Goal: Task Accomplishment & Management: Complete application form

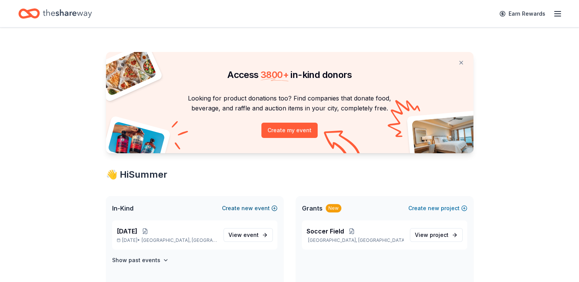
click at [272, 208] on button "Create new event" at bounding box center [249, 208] width 55 height 9
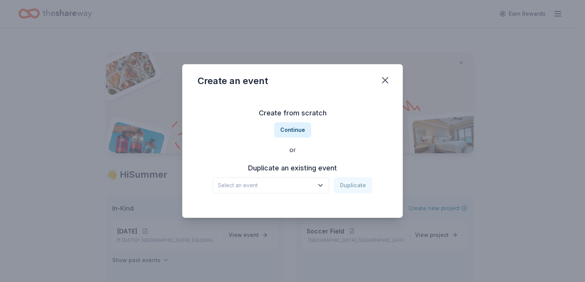
click at [321, 183] on icon "button" at bounding box center [320, 186] width 8 height 8
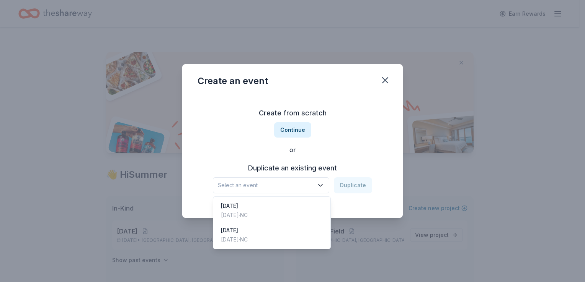
click at [286, 125] on div "Create from scratch Continue or Duplicate an existing event Select an event Dup…" at bounding box center [292, 150] width 190 height 111
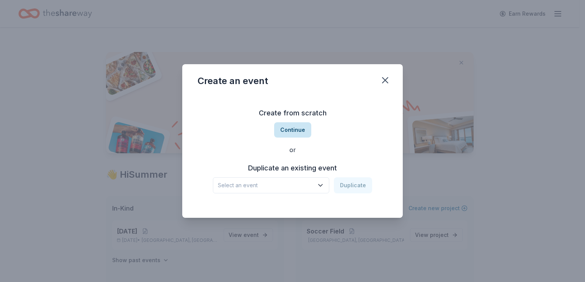
click at [295, 133] on button "Continue" at bounding box center [292, 129] width 37 height 15
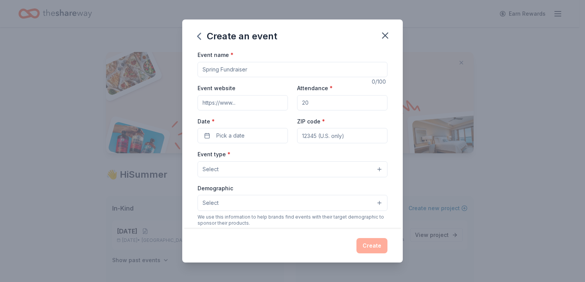
click at [256, 70] on input "Event name *" at bounding box center [292, 69] width 190 height 15
type input "Spring Fundraiser, Basket Raffle"
click at [375, 167] on button "Select" at bounding box center [292, 169] width 190 height 16
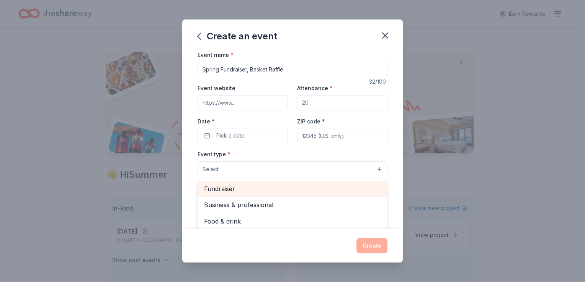
click at [230, 194] on div "Fundraiser" at bounding box center [292, 189] width 189 height 16
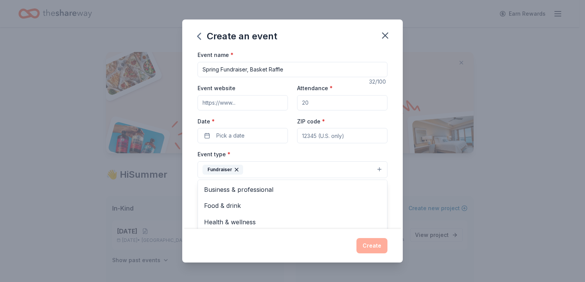
click at [395, 168] on div "Event name * Spring Fundraiser, Basket Raffle 32 /100 Event website Attendance …" at bounding box center [292, 139] width 220 height 179
click at [372, 204] on button "Select" at bounding box center [292, 204] width 190 height 16
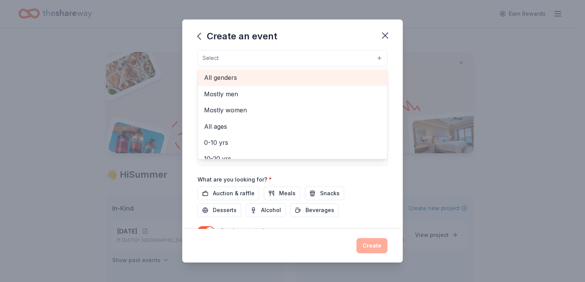
click at [217, 74] on span "All genders" at bounding box center [292, 78] width 177 height 10
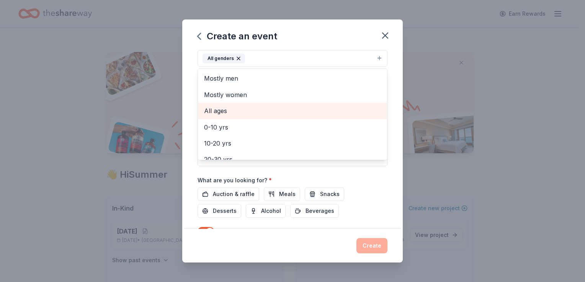
click at [224, 109] on span "All ages" at bounding box center [292, 111] width 177 height 10
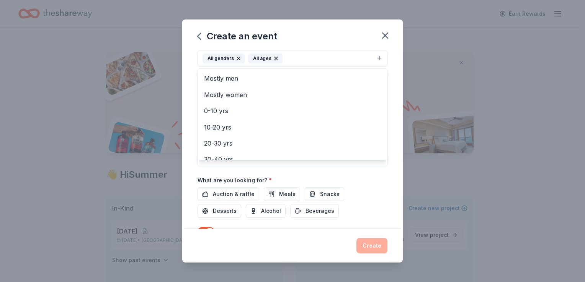
click at [396, 84] on div "Event name * Spring Fundraiser, Basket Raffle 32 /100 Event website Attendance …" at bounding box center [292, 139] width 220 height 179
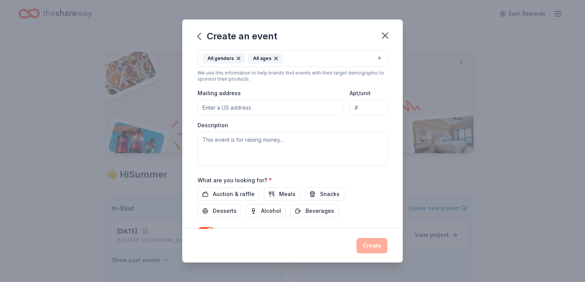
click at [226, 108] on input "Mailing address" at bounding box center [270, 107] width 146 height 15
type input "450 Cow Palace Road"
type input "27295"
click at [236, 193] on span "Auction & raffle" at bounding box center [234, 194] width 42 height 9
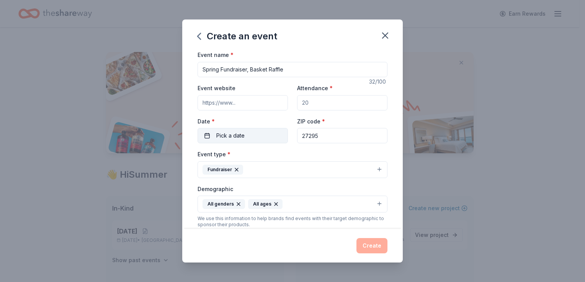
click at [216, 137] on span "Pick a date" at bounding box center [230, 135] width 28 height 9
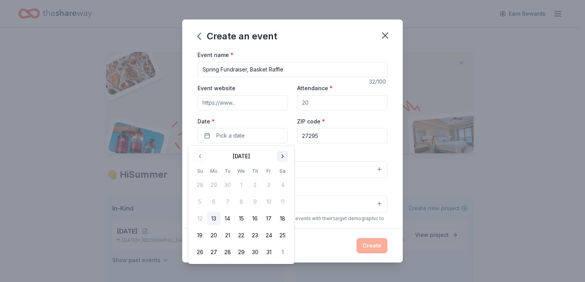
click at [284, 155] on button "Go to next month" at bounding box center [282, 156] width 11 height 11
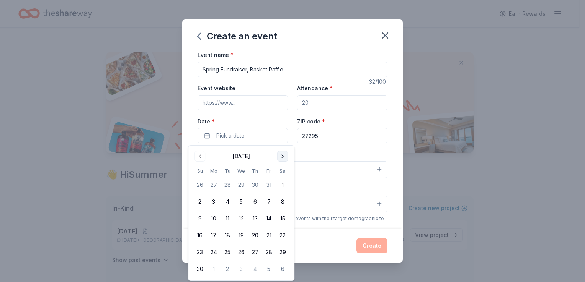
click at [284, 155] on button "Go to next month" at bounding box center [282, 156] width 11 height 11
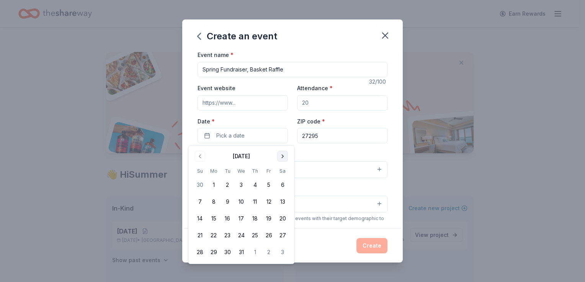
click at [284, 155] on button "Go to next month" at bounding box center [282, 156] width 11 height 11
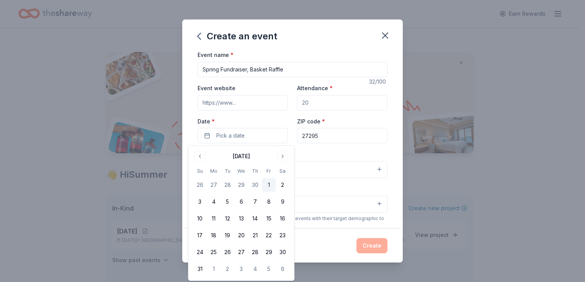
click at [271, 188] on button "1" at bounding box center [269, 185] width 14 height 14
click at [385, 116] on div "Event name * Spring Fundraiser, Basket Raffle 32 /100 Event website Attendance …" at bounding box center [292, 139] width 220 height 179
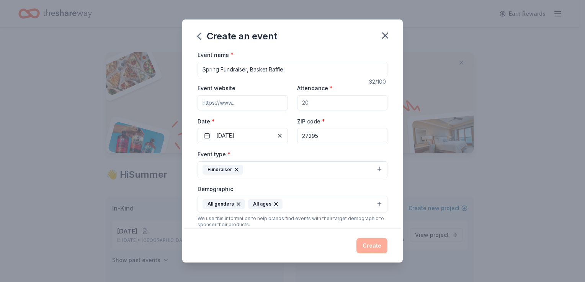
drag, startPoint x: 317, startPoint y: 103, endPoint x: 298, endPoint y: 106, distance: 19.3
click at [298, 106] on input "Attendance *" at bounding box center [342, 102] width 90 height 15
type input "400"
paste input "[URL][DOMAIN_NAME]"
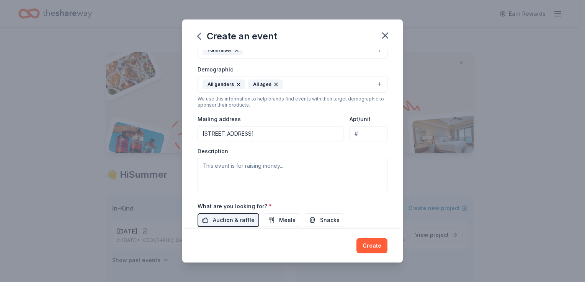
scroll to position [153, 0]
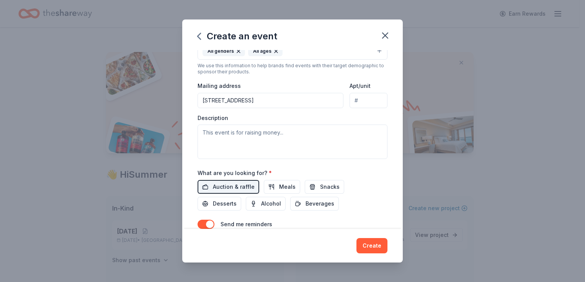
type input "[URL][DOMAIN_NAME]"
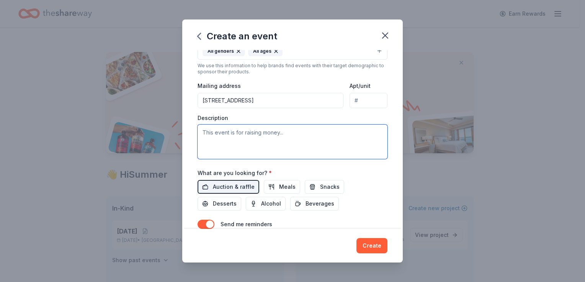
scroll to position [0, 0]
click at [292, 134] on textarea at bounding box center [292, 142] width 190 height 34
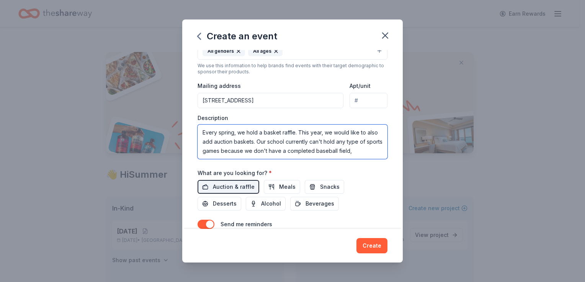
click at [367, 151] on textarea "Every spring, we hold a basket raffle. This year, we would like to also add auc…" at bounding box center [292, 142] width 190 height 34
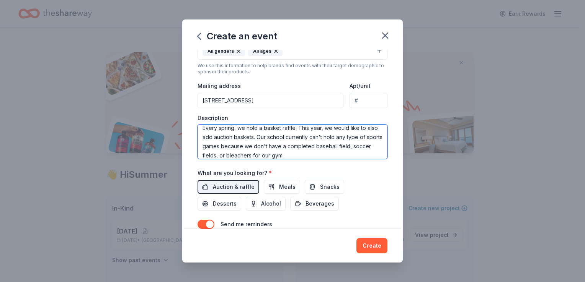
click at [298, 157] on textarea "Every spring, we hold a basket raffle. This year, we would like to also add auc…" at bounding box center [292, 142] width 190 height 34
drag, startPoint x: 318, startPoint y: 157, endPoint x: 325, endPoint y: 156, distance: 6.6
click at [320, 156] on textarea "Every spring, we hold a basket raffle. This year, we would like to also add auc…" at bounding box center [292, 142] width 190 height 34
type textarea "Every spring, we hold a basket raffle. This year, we would like to also add auc…"
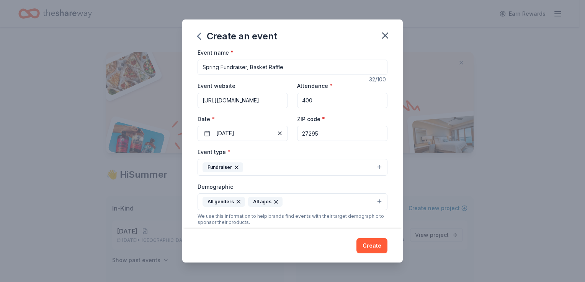
scroll to position [0, 0]
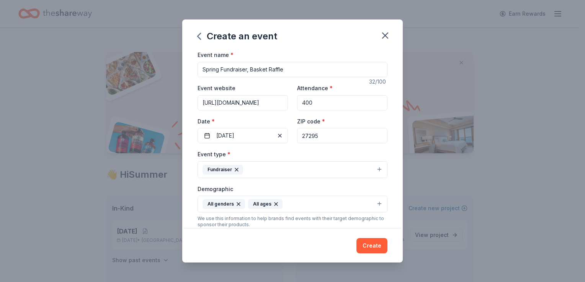
click at [202, 73] on input "Spring Fundraiser, Basket Raffle" at bounding box center [292, 69] width 190 height 15
click at [323, 69] on input "Tyro Elementary School PTO Spring Fundraiser, Basket Raffle" at bounding box center [292, 69] width 190 height 15
click at [361, 70] on input "Tyro Elementary School PTO Spring Fundraiser Basket Raffle" at bounding box center [292, 69] width 190 height 15
type input "[GEOGRAPHIC_DATA] PTO Spring Fundraiser Basket Raffle and Auction"
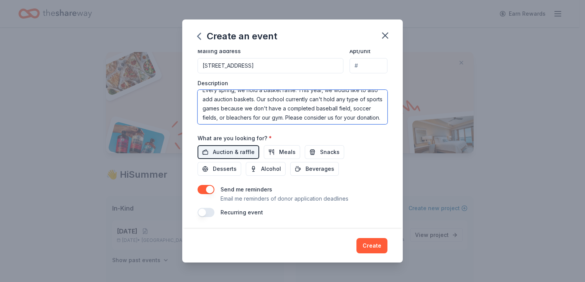
scroll to position [11, 0]
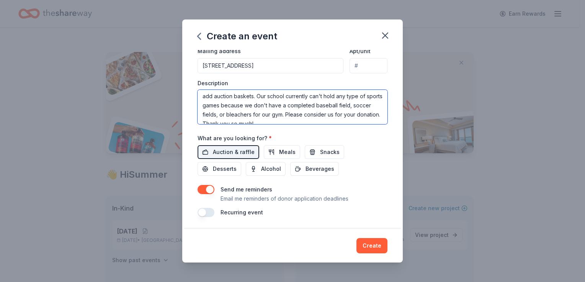
click at [318, 114] on textarea "Every spring, we hold a basket raffle. This year, we would like to also add auc…" at bounding box center [292, 107] width 190 height 34
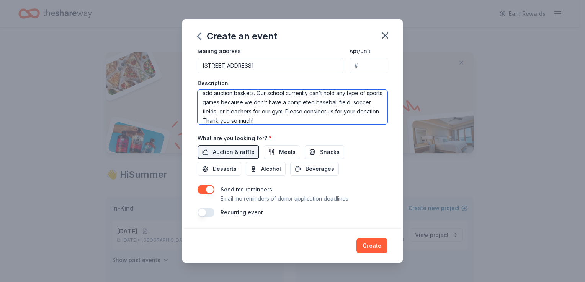
click at [320, 91] on textarea "Every spring, we hold a basket raffle. This year, we would like to also add auc…" at bounding box center [292, 107] width 190 height 34
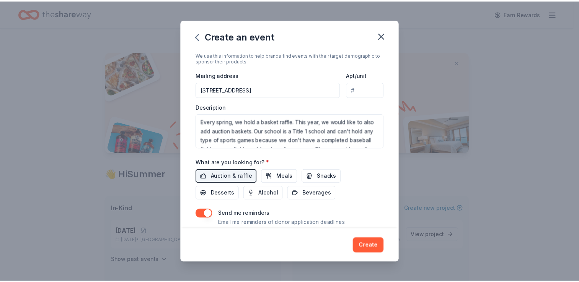
scroll to position [188, 0]
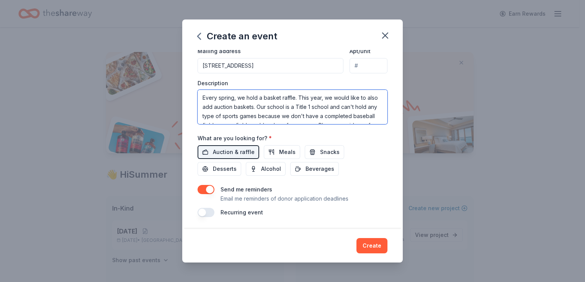
click at [204, 95] on textarea "Every spring, we hold a basket raffle. This year, we would like to also add auc…" at bounding box center [292, 107] width 190 height 34
type textarea "Hi. I am Summer [PERSON_NAME], PTO President for [GEOGRAPHIC_DATA]. Every sprin…"
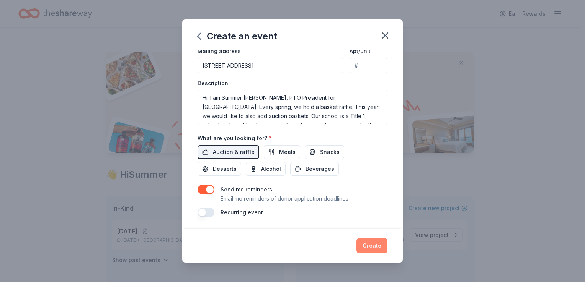
click at [370, 245] on button "Create" at bounding box center [371, 245] width 31 height 15
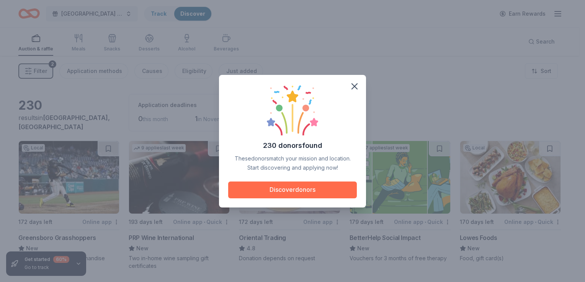
click at [304, 186] on button "Discover donors" at bounding box center [292, 190] width 129 height 17
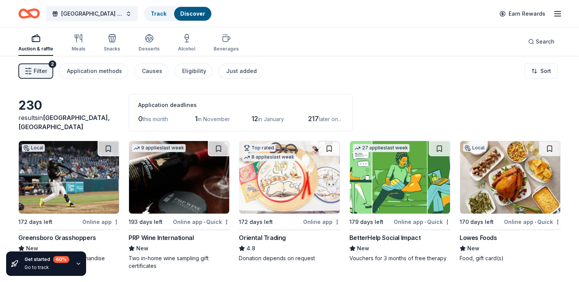
click at [43, 70] on span "Filter" at bounding box center [40, 71] width 13 height 9
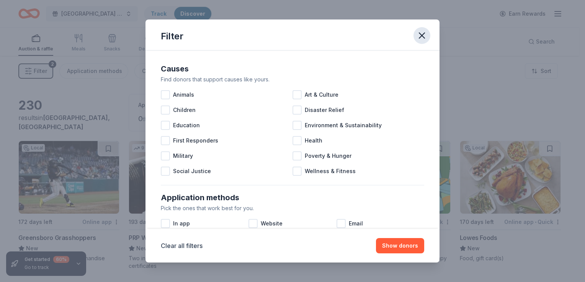
click at [422, 38] on icon "button" at bounding box center [421, 35] width 11 height 11
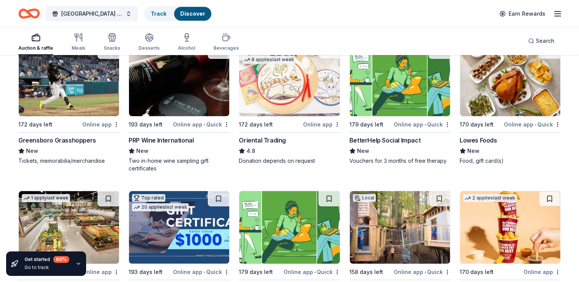
scroll to position [77, 0]
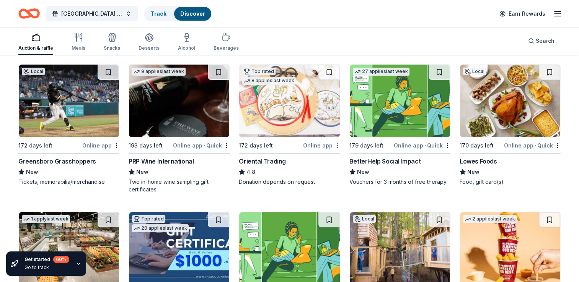
click at [70, 117] on img at bounding box center [69, 101] width 100 height 73
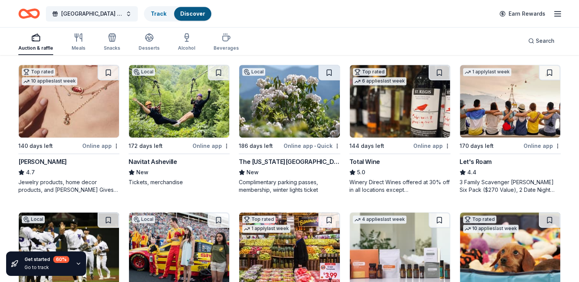
scroll to position [344, 0]
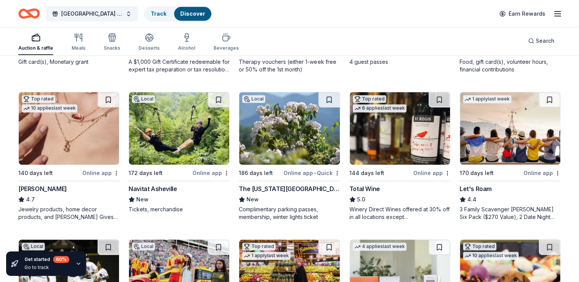
click at [516, 152] on img at bounding box center [510, 128] width 100 height 73
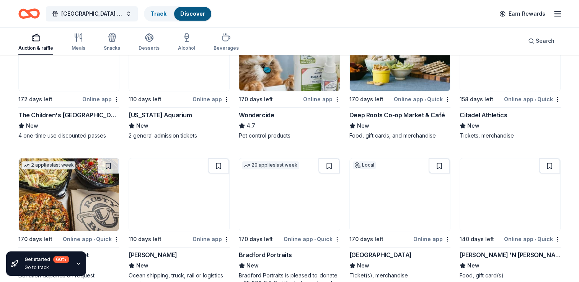
scroll to position [727, 0]
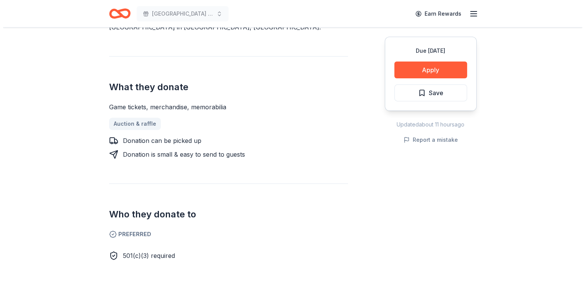
scroll to position [268, 0]
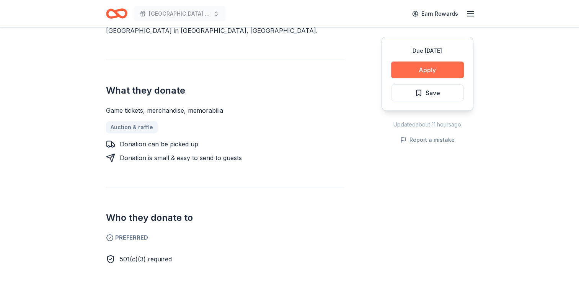
click at [429, 69] on button "Apply" at bounding box center [427, 70] width 73 height 17
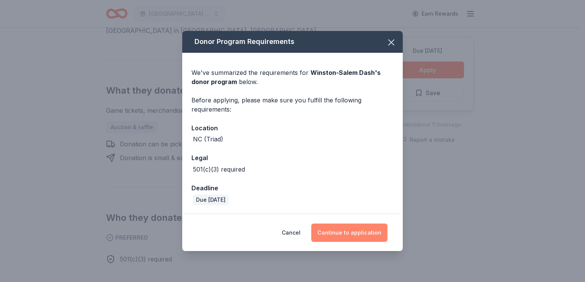
click at [356, 230] on button "Continue to application" at bounding box center [349, 233] width 76 height 18
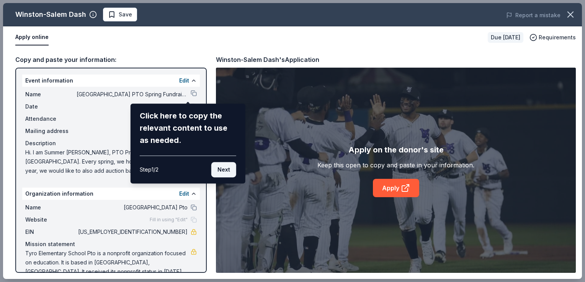
click at [223, 168] on button "Next" at bounding box center [223, 169] width 25 height 15
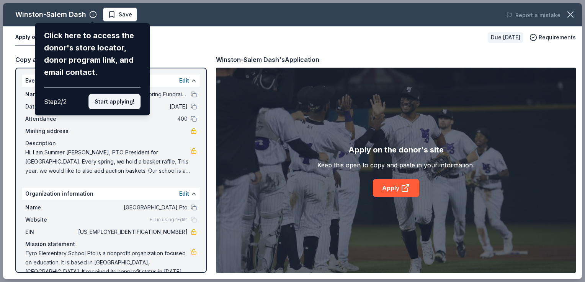
click at [117, 100] on button "Start applying!" at bounding box center [114, 101] width 52 height 15
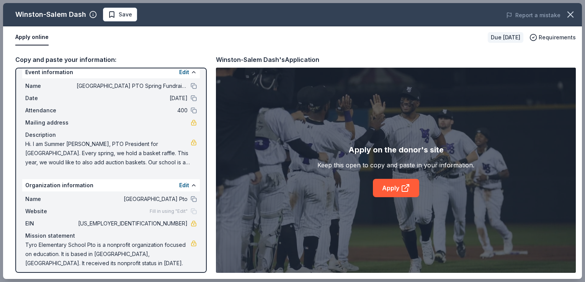
scroll to position [13, 0]
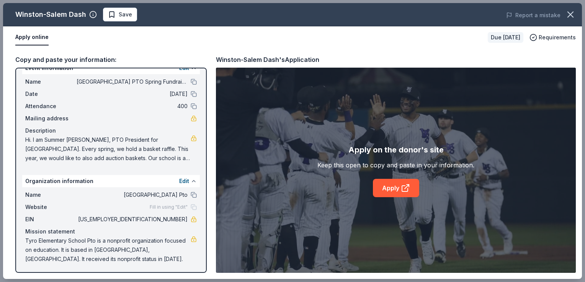
click at [191, 181] on button at bounding box center [194, 181] width 6 height 6
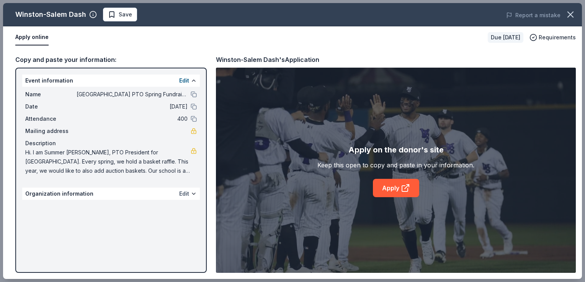
click at [185, 194] on button "Edit" at bounding box center [184, 193] width 10 height 9
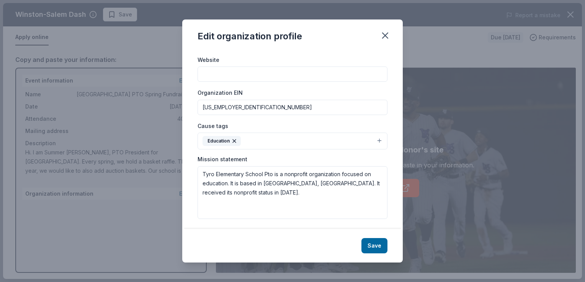
scroll to position [77, 0]
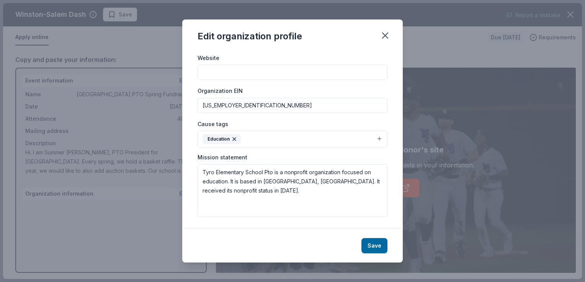
paste input "[URL][DOMAIN_NAME]"
type input "[URL][DOMAIN_NAME]"
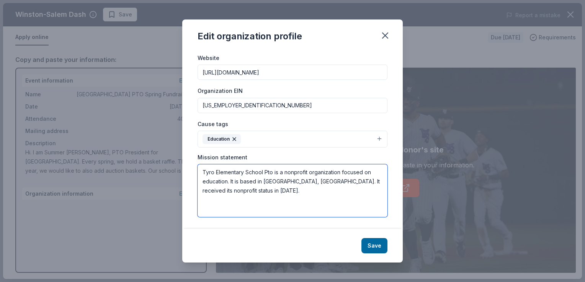
click at [248, 191] on textarea "Tyro Elementary School Pto is a nonprofit organization focused on education. It…" at bounding box center [292, 191] width 190 height 53
click at [254, 191] on textarea "Tyro Elementary School PTO is a nonprofit organization focused on education. It…" at bounding box center [292, 191] width 190 height 53
paste textarea "The purpose of the Tyro Elementary School PTO is to enhance and support the edu…"
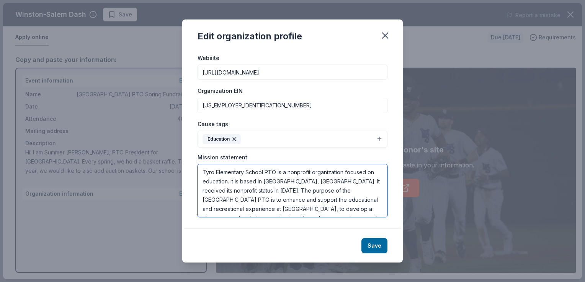
scroll to position [23, 0]
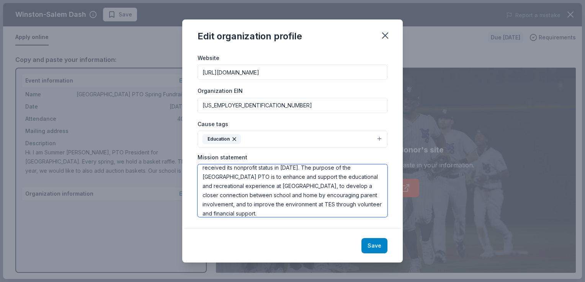
type textarea "Tyro Elementary School PTO is a nonprofit organization focused on education. It…"
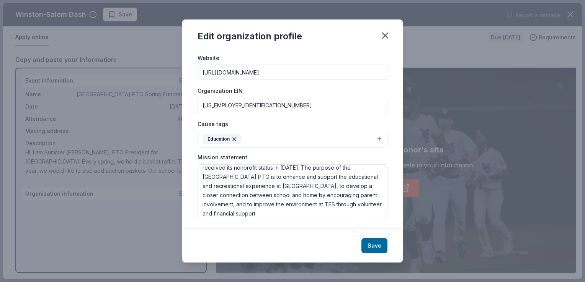
click at [378, 246] on button "Save" at bounding box center [374, 245] width 26 height 15
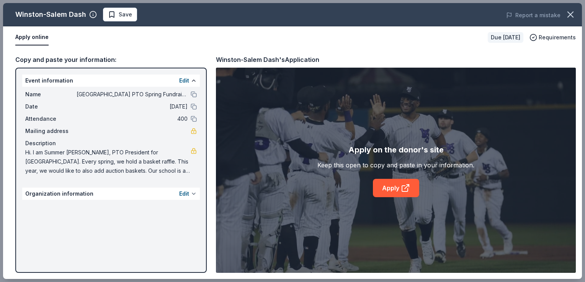
click at [194, 193] on button at bounding box center [194, 194] width 6 height 6
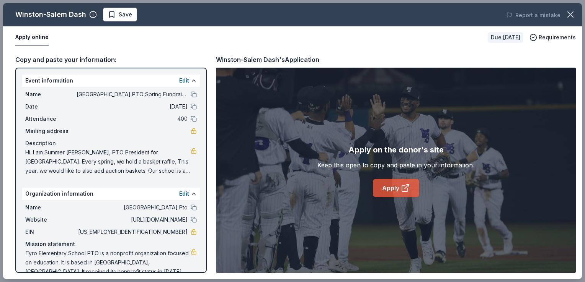
click at [388, 186] on link "Apply" at bounding box center [396, 188] width 46 height 18
click at [191, 94] on button at bounding box center [194, 94] width 6 height 6
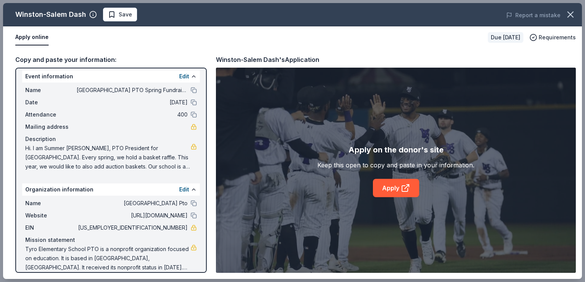
scroll to position [0, 0]
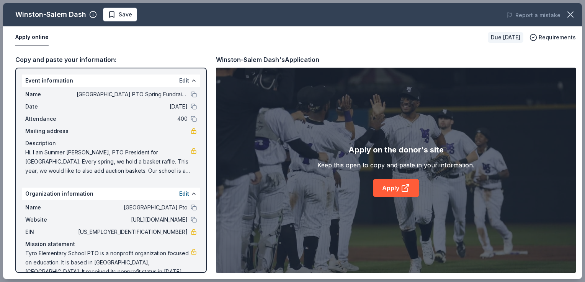
click at [179, 80] on button "Edit" at bounding box center [184, 80] width 10 height 9
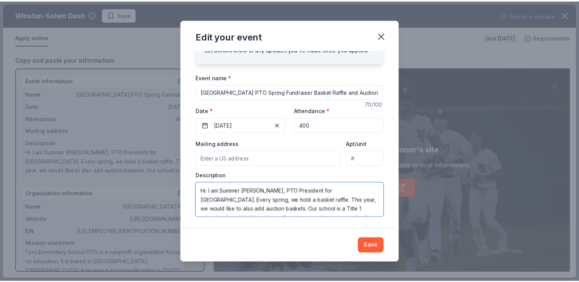
scroll to position [28, 0]
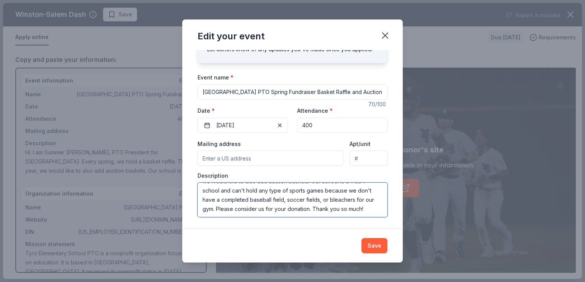
drag, startPoint x: 201, startPoint y: 189, endPoint x: 358, endPoint y: 209, distance: 158.5
click at [358, 209] on textarea "Hi. I am Summer [PERSON_NAME], PTO President for [GEOGRAPHIC_DATA]. Every sprin…" at bounding box center [292, 200] width 190 height 34
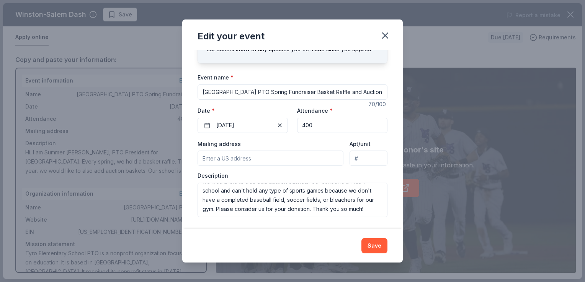
click at [384, 31] on icon "button" at bounding box center [385, 35] width 11 height 11
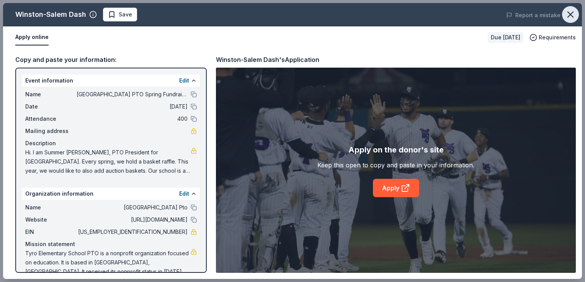
click at [572, 15] on icon "button" at bounding box center [570, 14] width 11 height 11
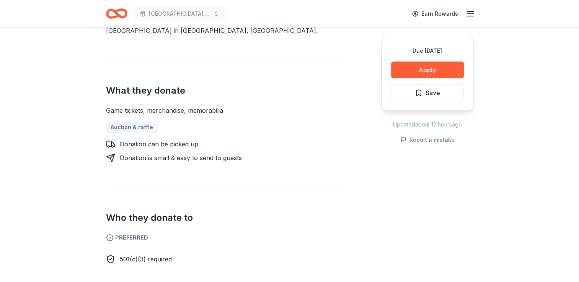
scroll to position [0, 0]
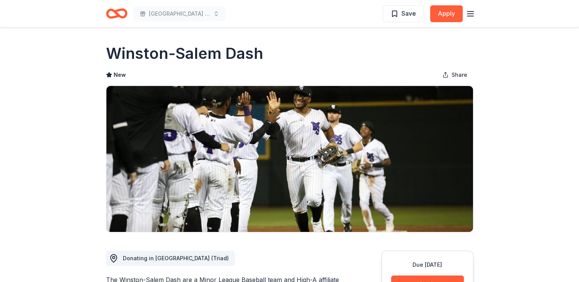
click at [116, 15] on icon "Home" at bounding box center [120, 14] width 12 height 8
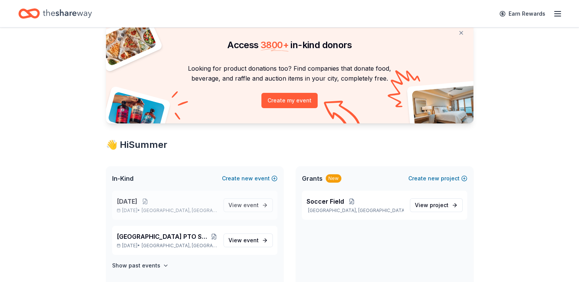
scroll to position [77, 0]
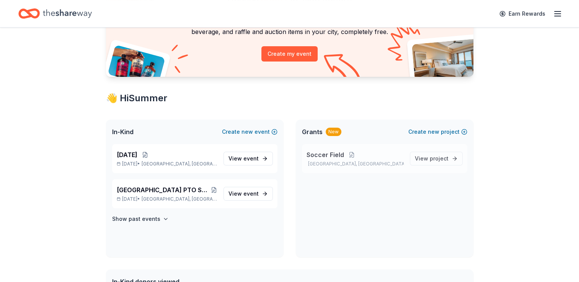
click at [396, 160] on div "Soccer Field [GEOGRAPHIC_DATA], [GEOGRAPHIC_DATA]" at bounding box center [355, 158] width 97 height 17
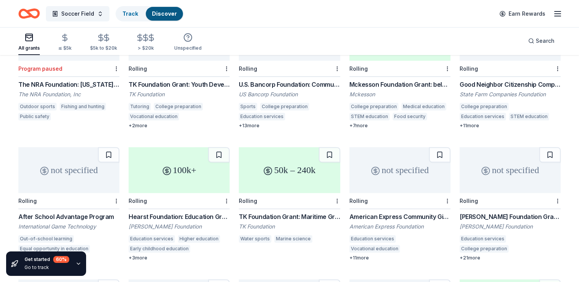
scroll to position [268, 0]
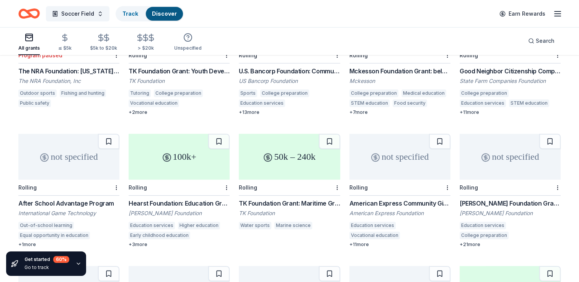
click at [22, 242] on div "+ 1 more" at bounding box center [68, 245] width 101 height 6
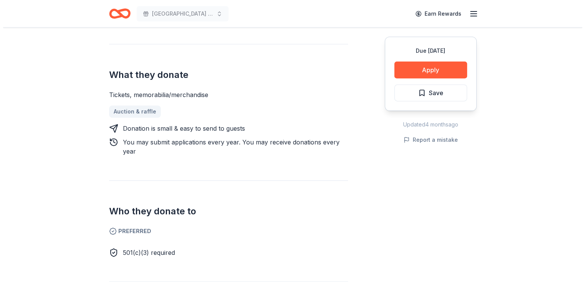
scroll to position [306, 0]
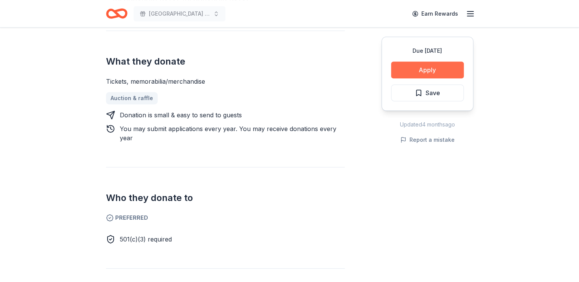
click at [413, 68] on button "Apply" at bounding box center [427, 70] width 73 height 17
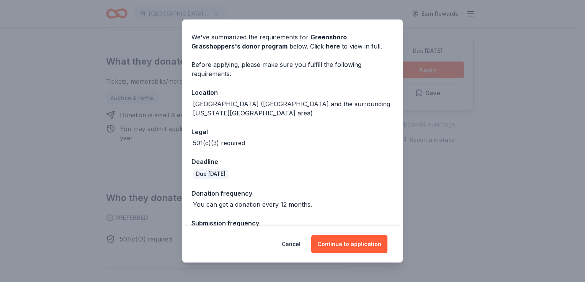
scroll to position [37, 0]
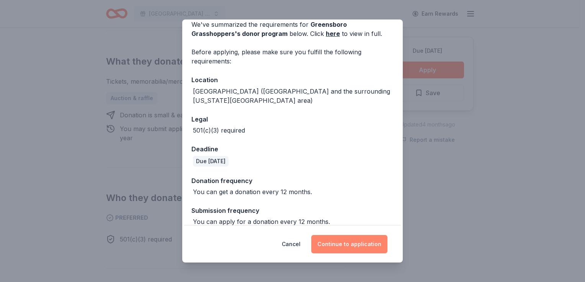
click at [349, 243] on button "Continue to application" at bounding box center [349, 244] width 76 height 18
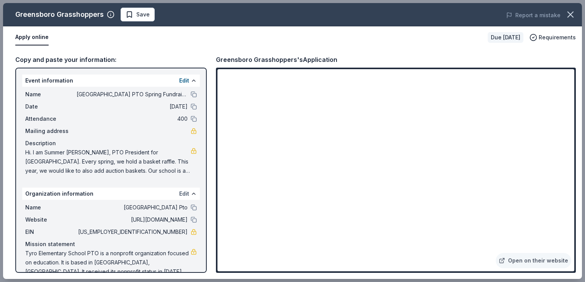
click at [179, 194] on button "Edit" at bounding box center [184, 193] width 10 height 9
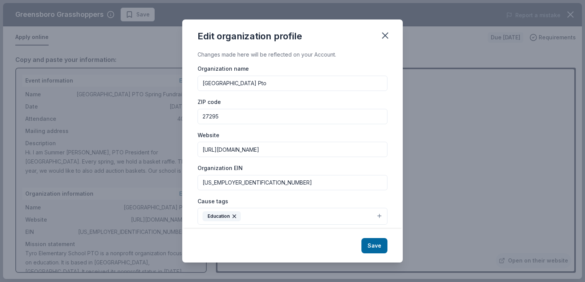
click at [274, 85] on input "Tyro Elementary School Pto" at bounding box center [292, 83] width 190 height 15
type input "Tyro Elementary School PTO"
click at [326, 67] on div "Organization name Tyro Elementary School PTO" at bounding box center [292, 77] width 190 height 27
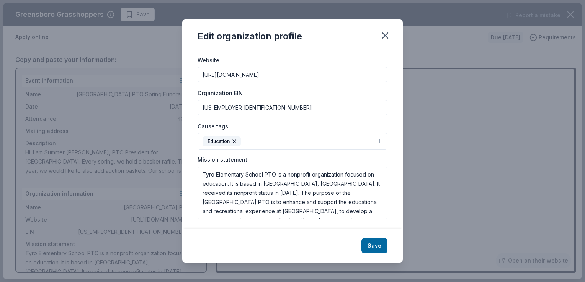
scroll to position [77, 0]
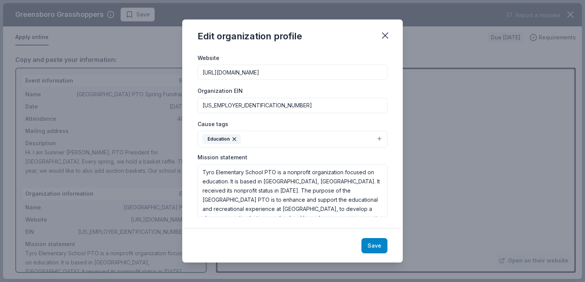
click at [378, 246] on button "Save" at bounding box center [374, 245] width 26 height 15
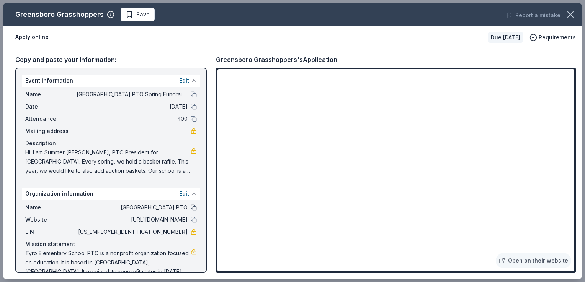
click at [191, 207] on button at bounding box center [194, 208] width 6 height 6
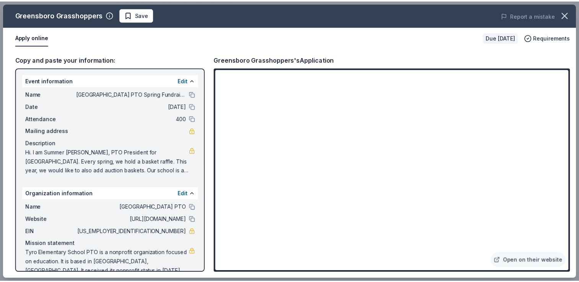
scroll to position [13, 0]
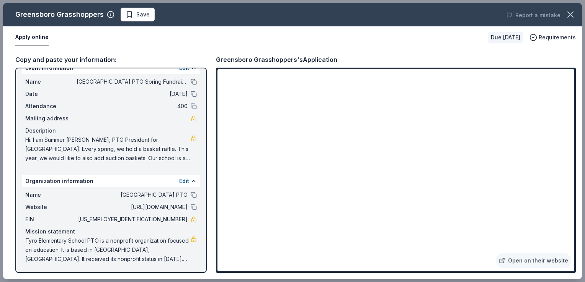
click at [191, 82] on button at bounding box center [194, 82] width 6 height 6
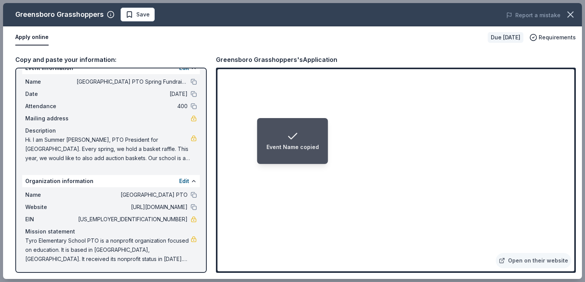
click at [322, 139] on li "Event Name copied" at bounding box center [292, 141] width 71 height 46
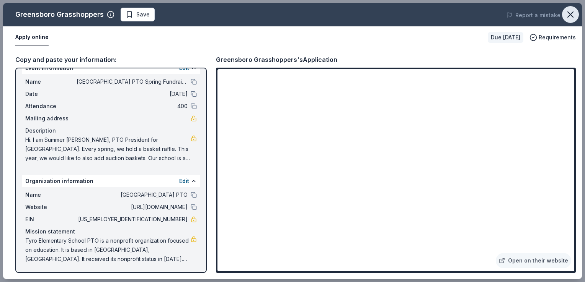
click at [565, 15] on icon "button" at bounding box center [570, 14] width 11 height 11
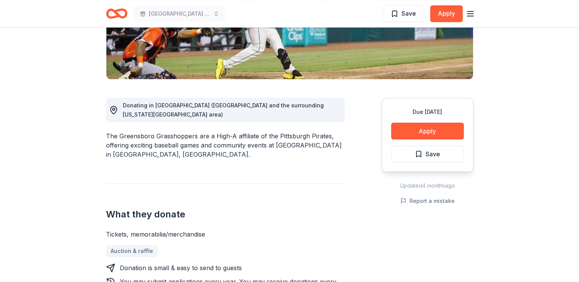
scroll to position [0, 0]
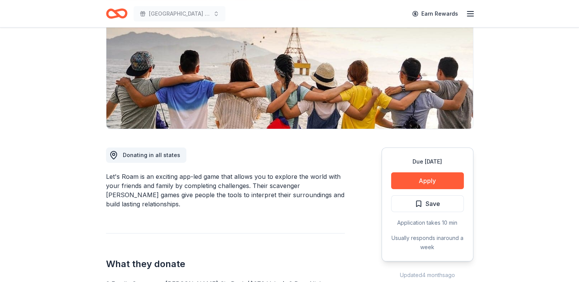
scroll to position [115, 0]
